Goal: Navigation & Orientation: Find specific page/section

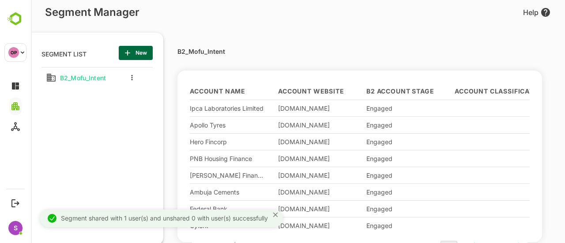
scroll to position [168, 109]
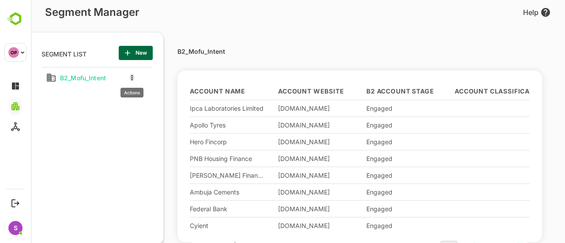
click at [132, 79] on icon "more actions" at bounding box center [132, 77] width 2 height 5
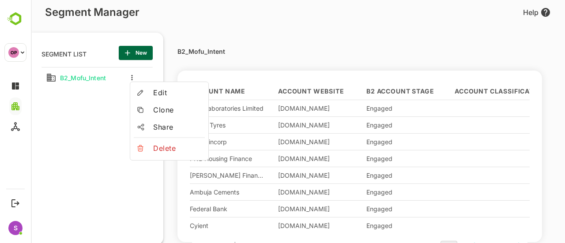
click at [326, 48] on div at bounding box center [298, 121] width 534 height 243
click at [53, 25] on div "SEGMENT LIST New listTitle B2_Mofu_Intent B2_Mofu_Intent Account Name Account W…" at bounding box center [298, 135] width 534 height 227
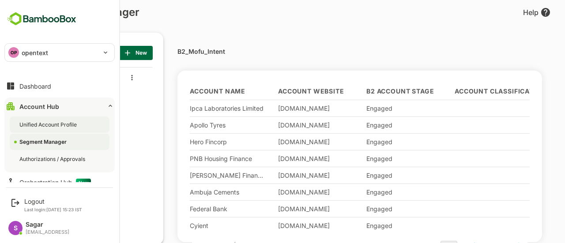
click at [56, 125] on div "Unified Account Profile" at bounding box center [48, 124] width 59 height 7
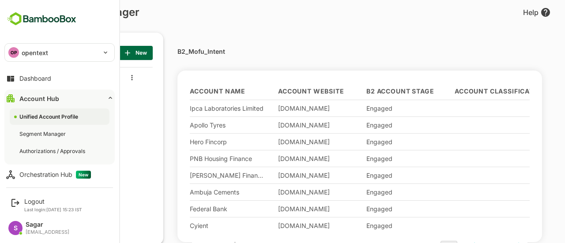
scroll to position [10, 0]
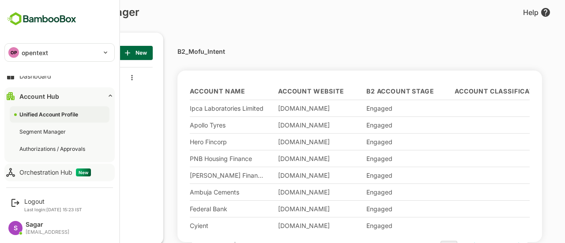
click at [66, 179] on button "Orchestration Hub New" at bounding box center [59, 173] width 110 height 18
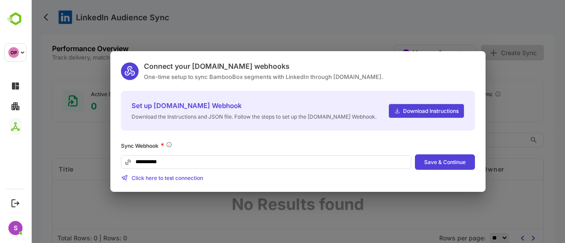
click at [318, 31] on div "**********" at bounding box center [298, 121] width 534 height 243
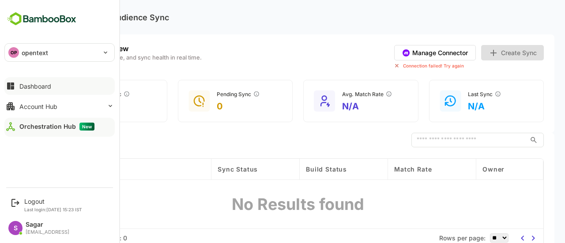
click at [47, 82] on div "Dashboard" at bounding box center [35, 85] width 32 height 7
click at [49, 98] on button "Account Hub" at bounding box center [59, 106] width 110 height 18
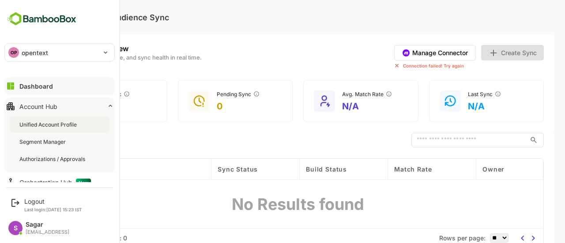
click at [56, 127] on div "Unified Account Profile" at bounding box center [48, 124] width 59 height 7
